Goal: Check status: Check status

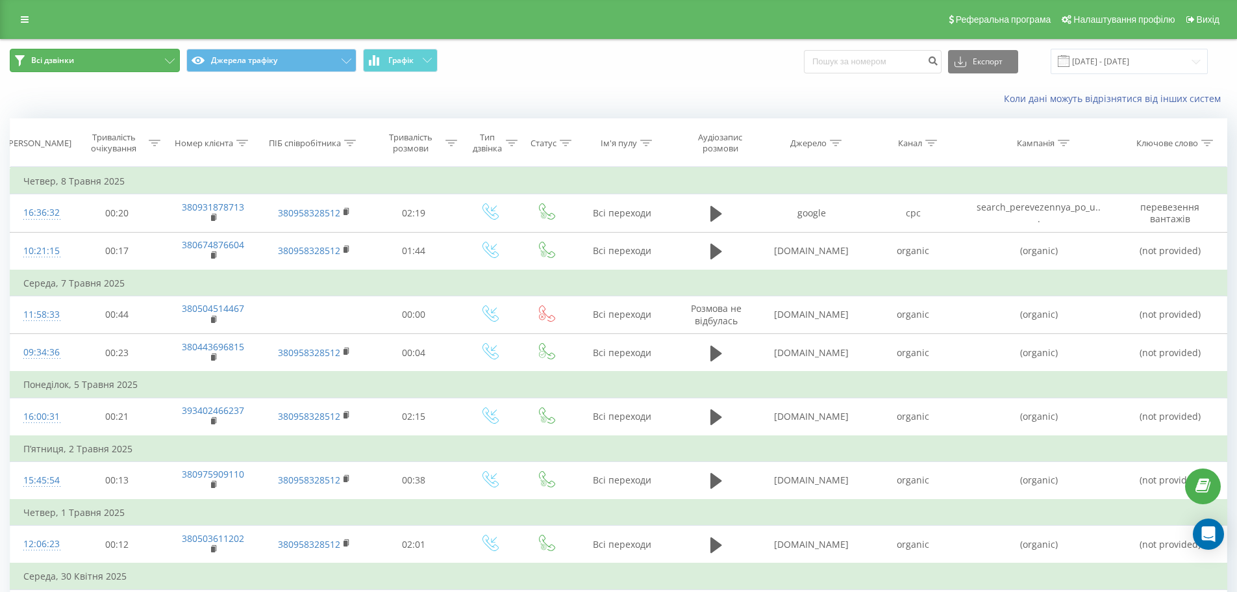
click at [104, 62] on button "Всі дзвінки" at bounding box center [95, 60] width 170 height 23
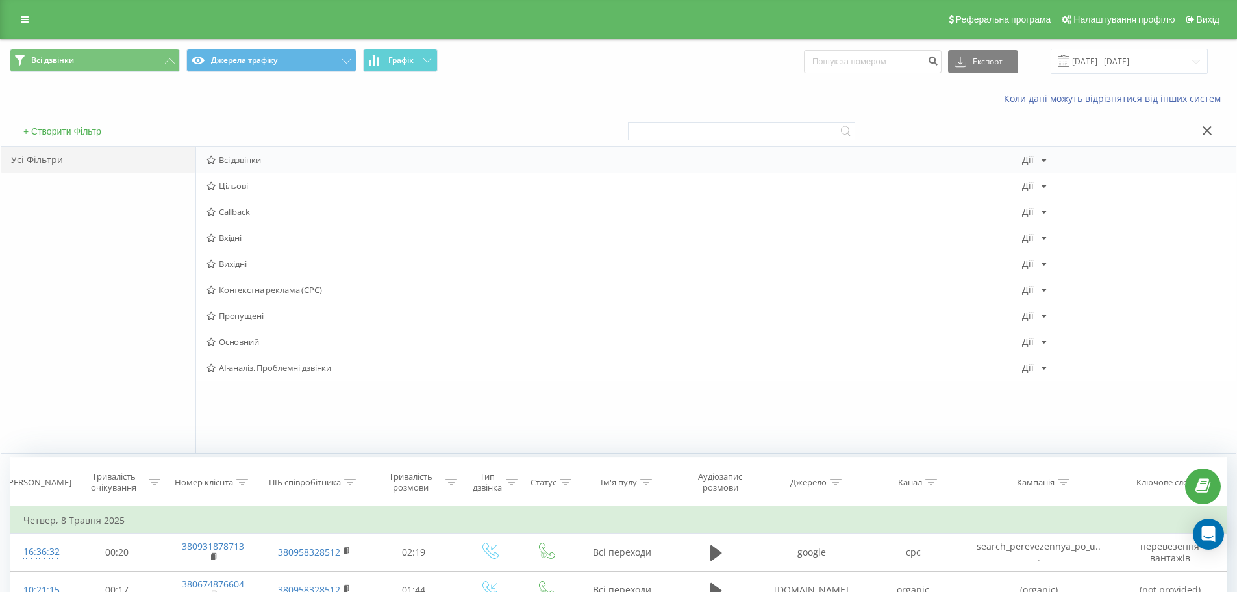
click at [218, 157] on span "Всі дзвінки" at bounding box center [615, 159] width 816 height 9
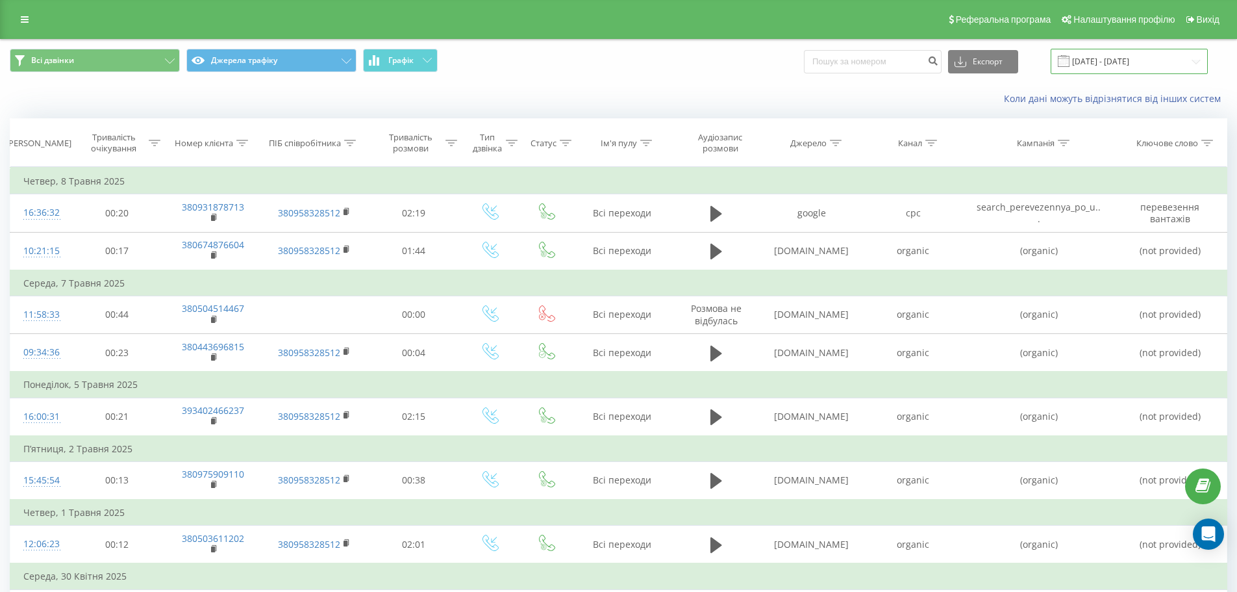
click at [1135, 69] on input "[DATE] - [DATE]" at bounding box center [1129, 61] width 157 height 25
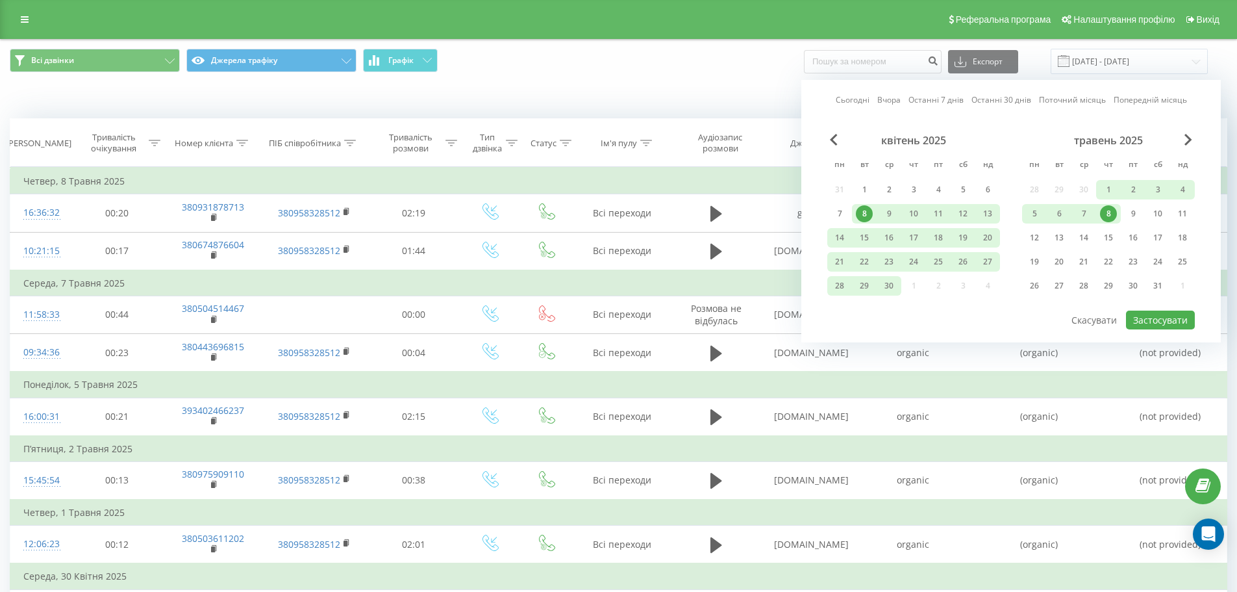
click at [1092, 100] on link "Поточний місяць" at bounding box center [1072, 100] width 67 height 12
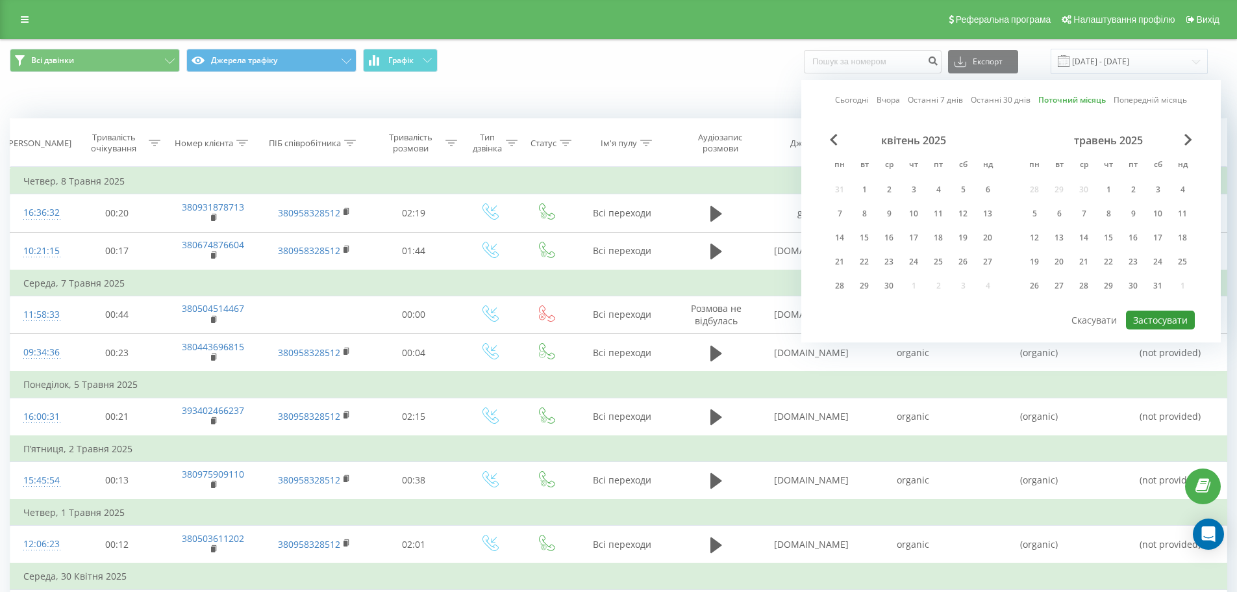
click at [1164, 321] on button "Застосувати" at bounding box center [1160, 319] width 69 height 19
type input "[DATE] - [DATE]"
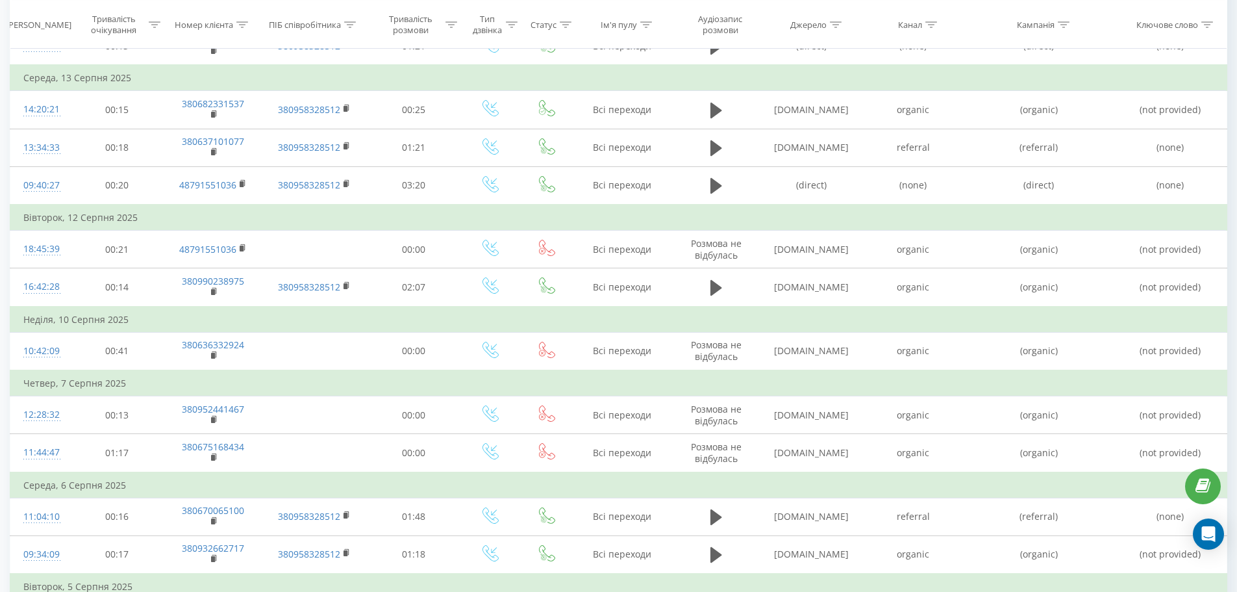
scroll to position [455, 0]
